Goal: Feedback & Contribution: Submit feedback/report problem

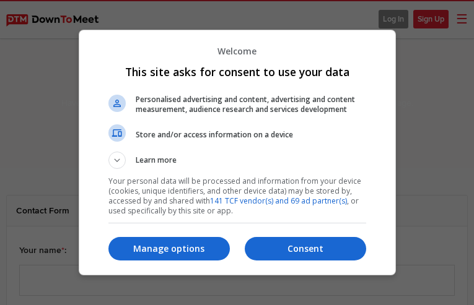
select select "general"
type input "ZKRiimqMT"
type input "jefflutz62@gmail.com"
